Goal: Information Seeking & Learning: Get advice/opinions

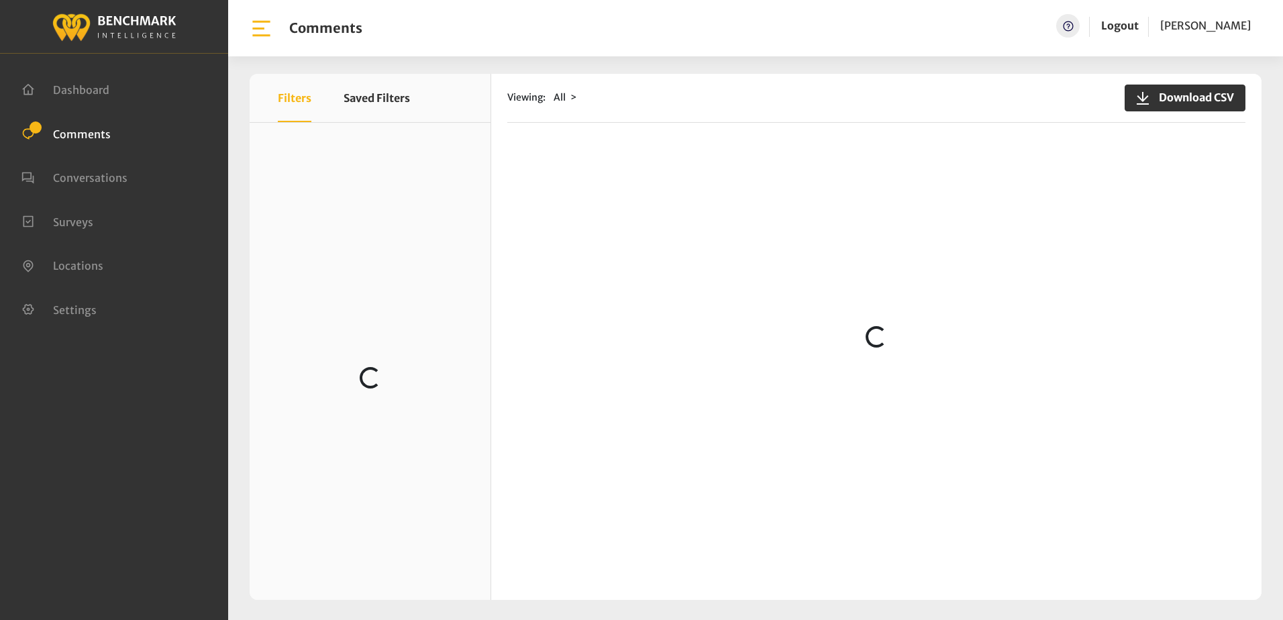
scroll to position [268, 0]
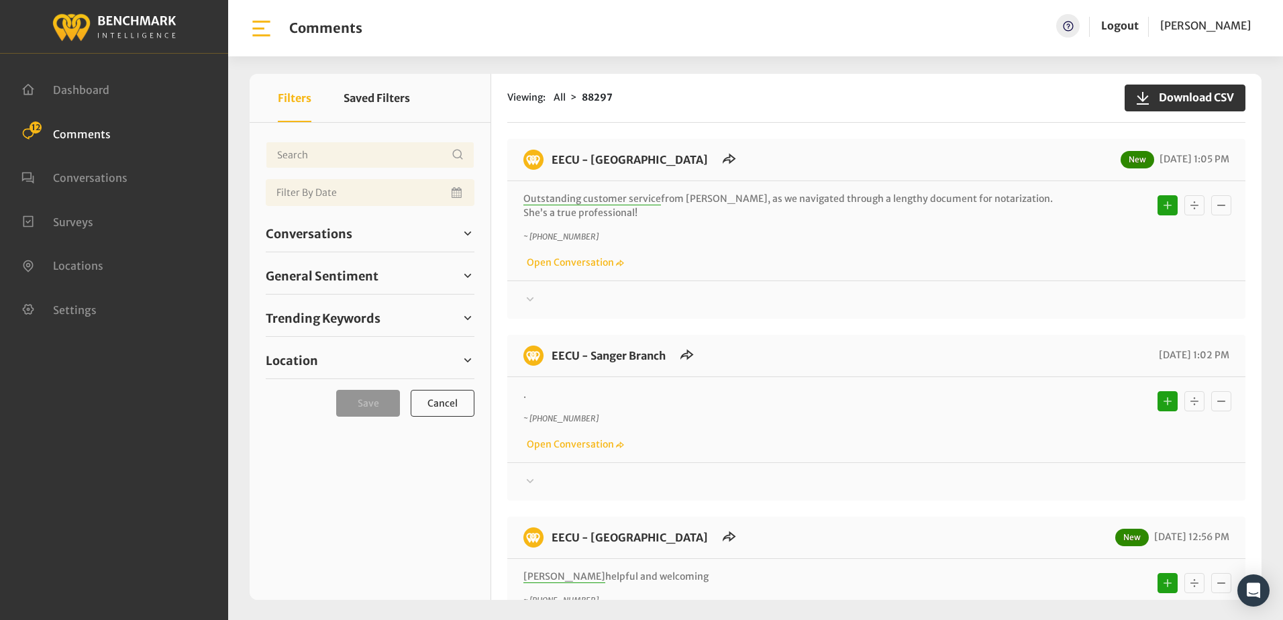
click at [769, 287] on div "Thanks! We appreciate your feedback about EECU. If at any time you wish to end …" at bounding box center [876, 295] width 738 height 28
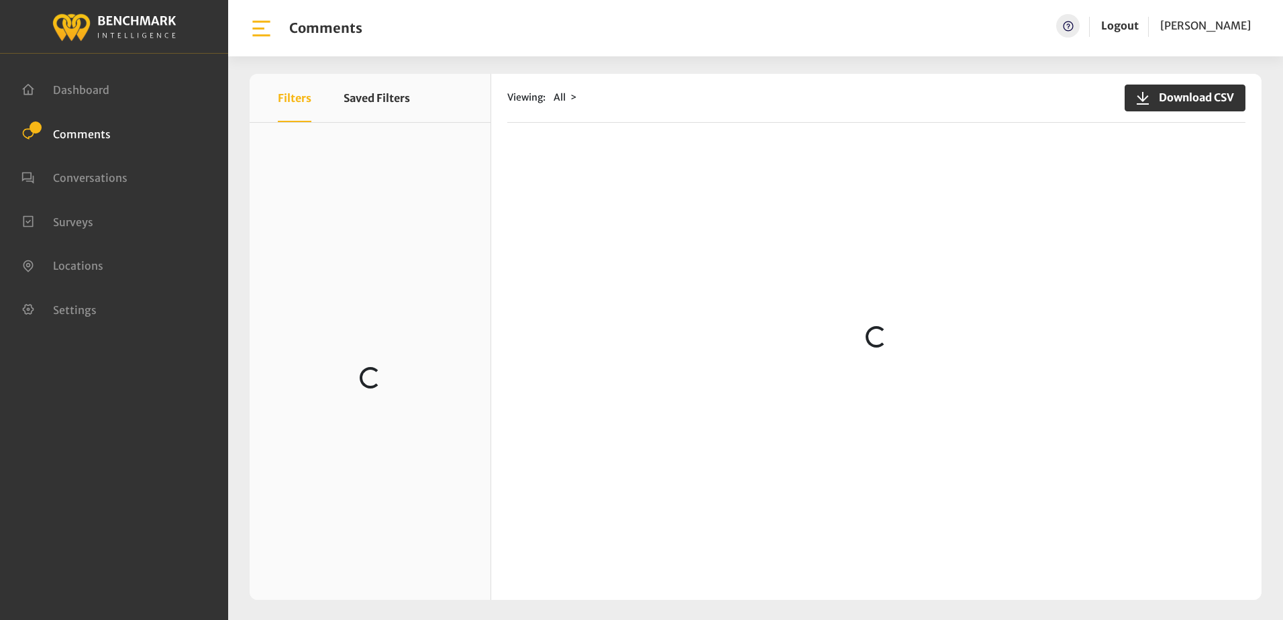
scroll to position [906, 0]
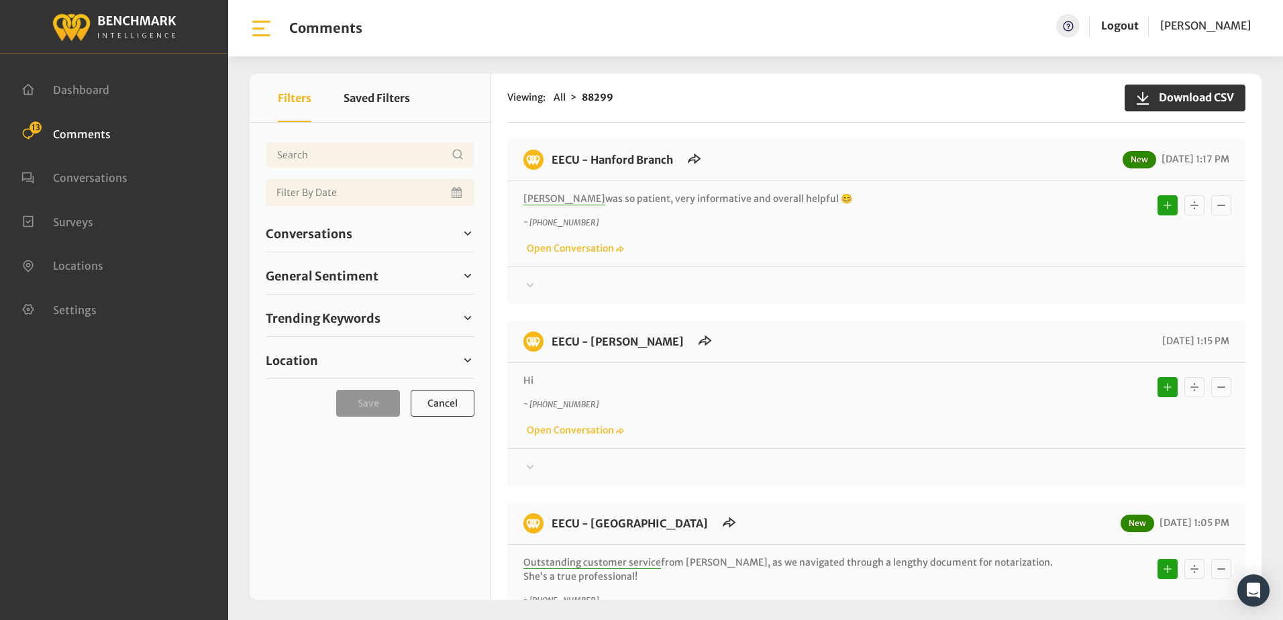
click at [863, 423] on div "~ [PHONE_NUMBER] Open Conversation" at bounding box center [877, 418] width 706 height 39
click at [845, 150] on div "EECU - Hanford Branch New 09/09/2025 1:17 PM" at bounding box center [876, 166] width 738 height 32
click at [770, 270] on div "Thanks! We appreciate your feedback about EECU. If at any time you wish to end …" at bounding box center [876, 280] width 738 height 28
